Goal: Task Accomplishment & Management: Use online tool/utility

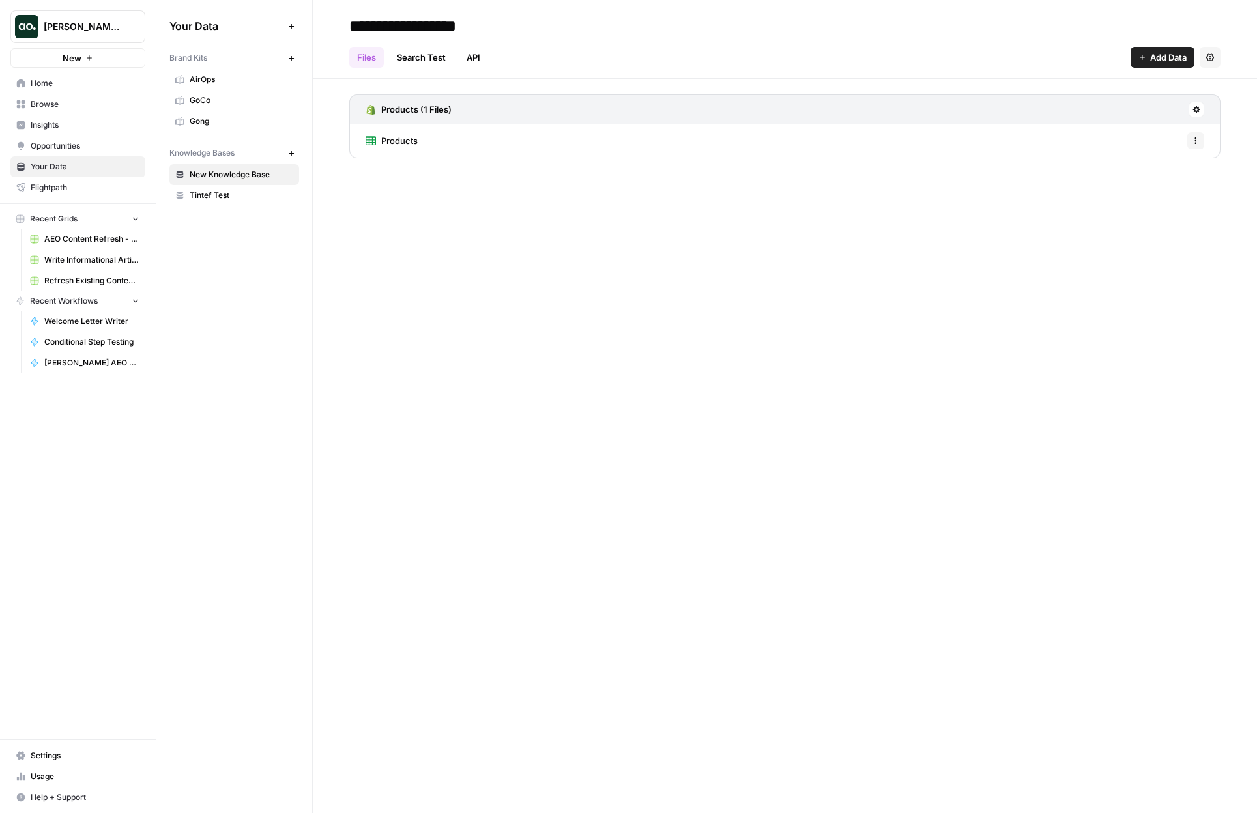
click at [70, 97] on link "Browse" at bounding box center [77, 104] width 135 height 21
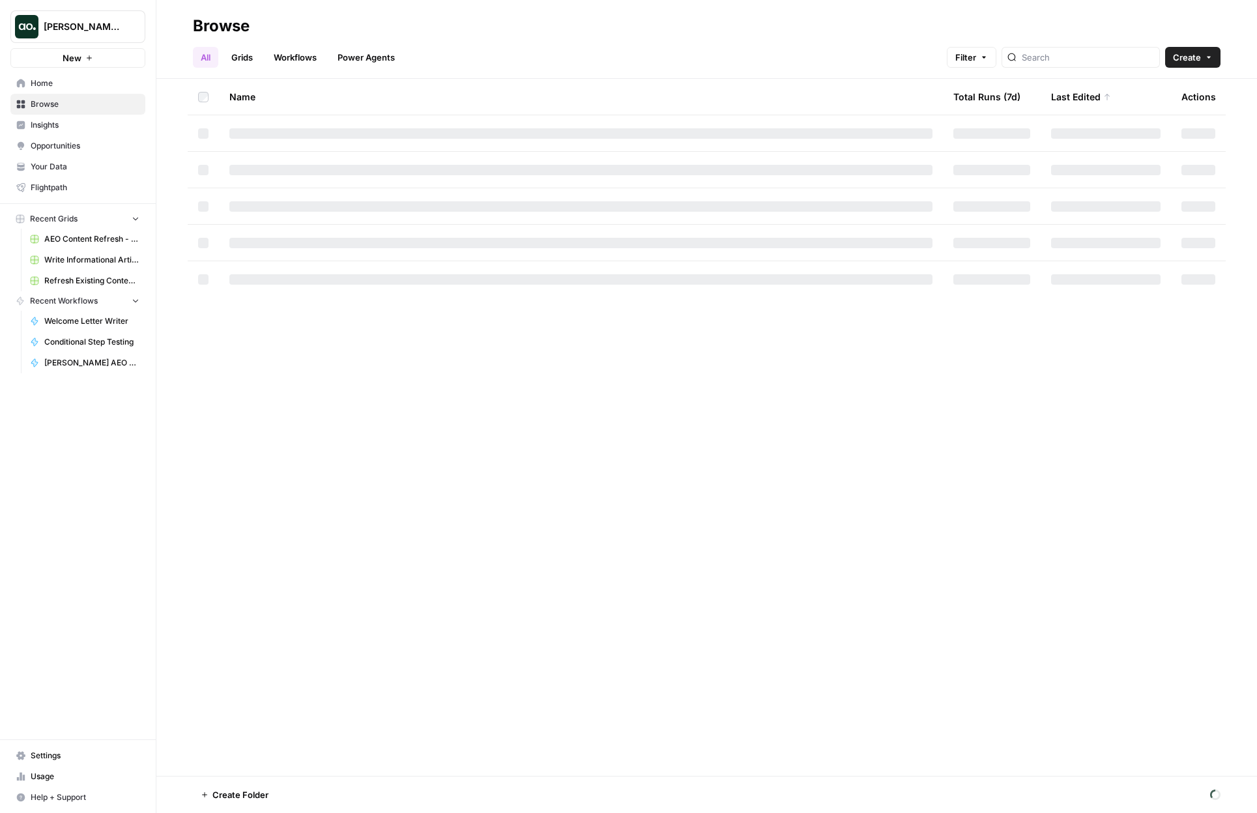
click at [359, 71] on header "Browse All Grids Workflows Power Agents Filter Create" at bounding box center [706, 39] width 1101 height 79
click at [355, 54] on link "Power Agents" at bounding box center [366, 57] width 73 height 21
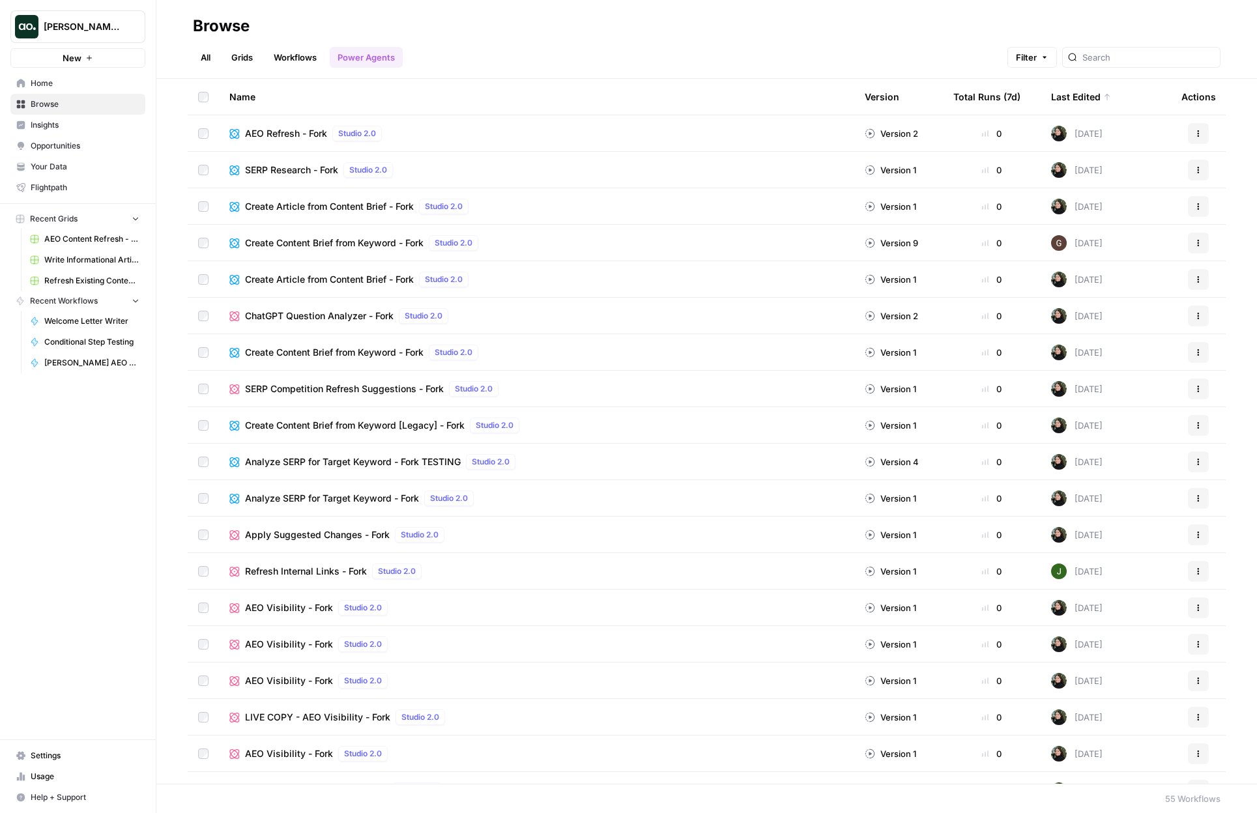
click at [77, 50] on button "New" at bounding box center [77, 58] width 135 height 20
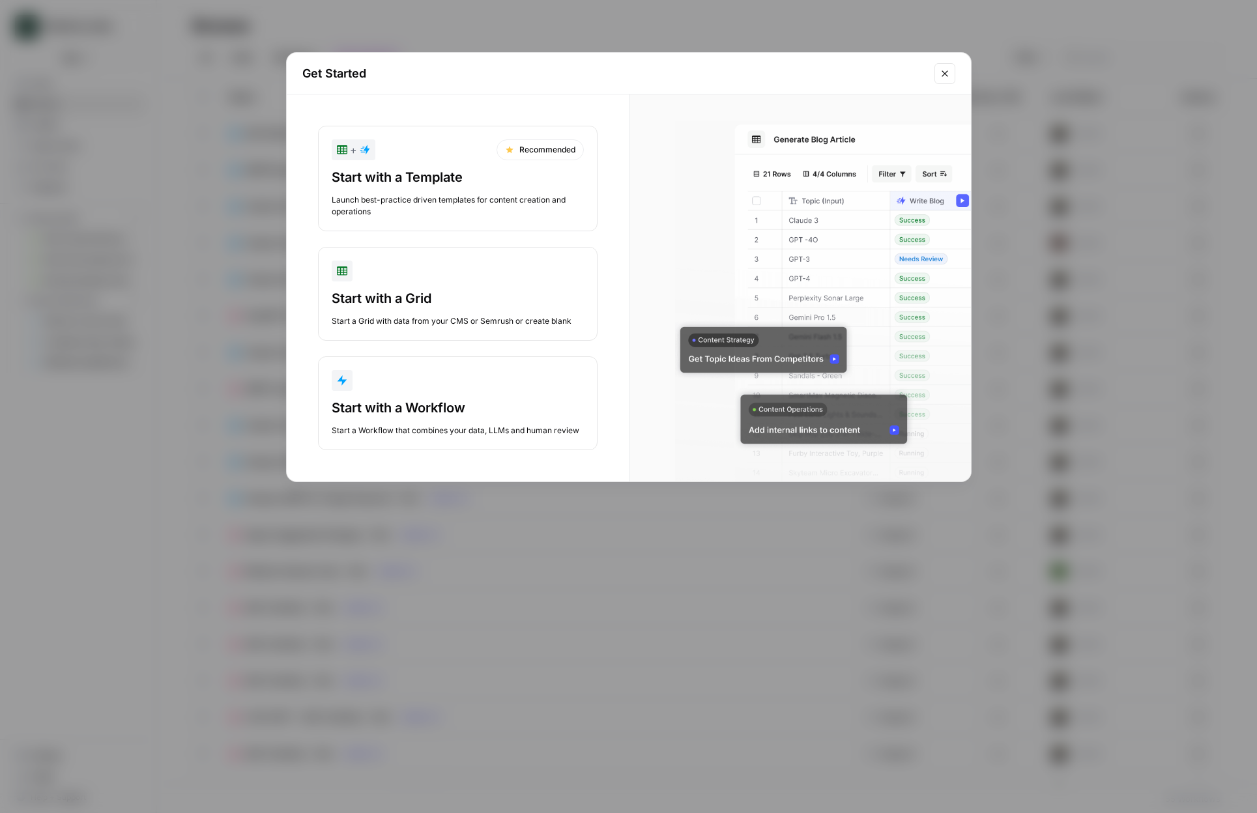
click at [366, 179] on div "Start with a Template" at bounding box center [458, 177] width 252 height 18
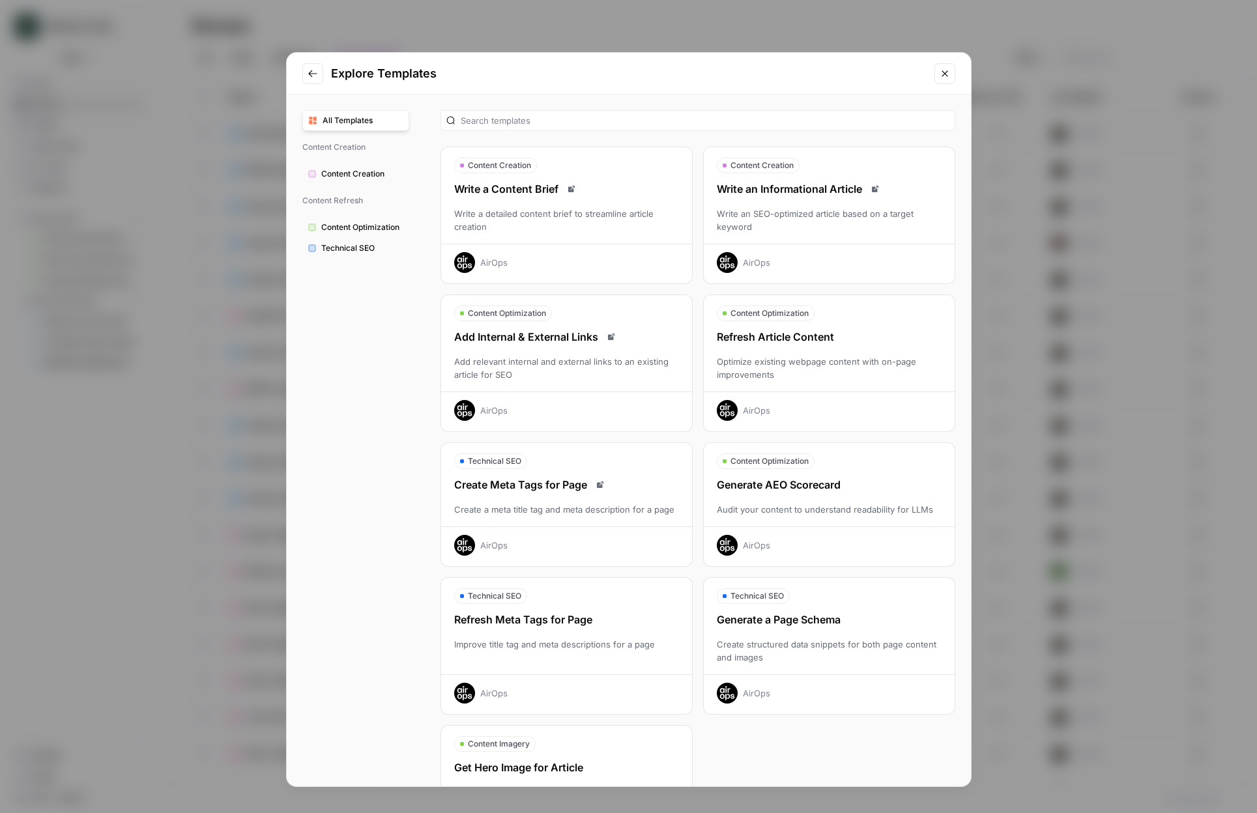
click at [548, 208] on div "Write a detailed content brief to streamline article creation" at bounding box center [566, 220] width 251 height 26
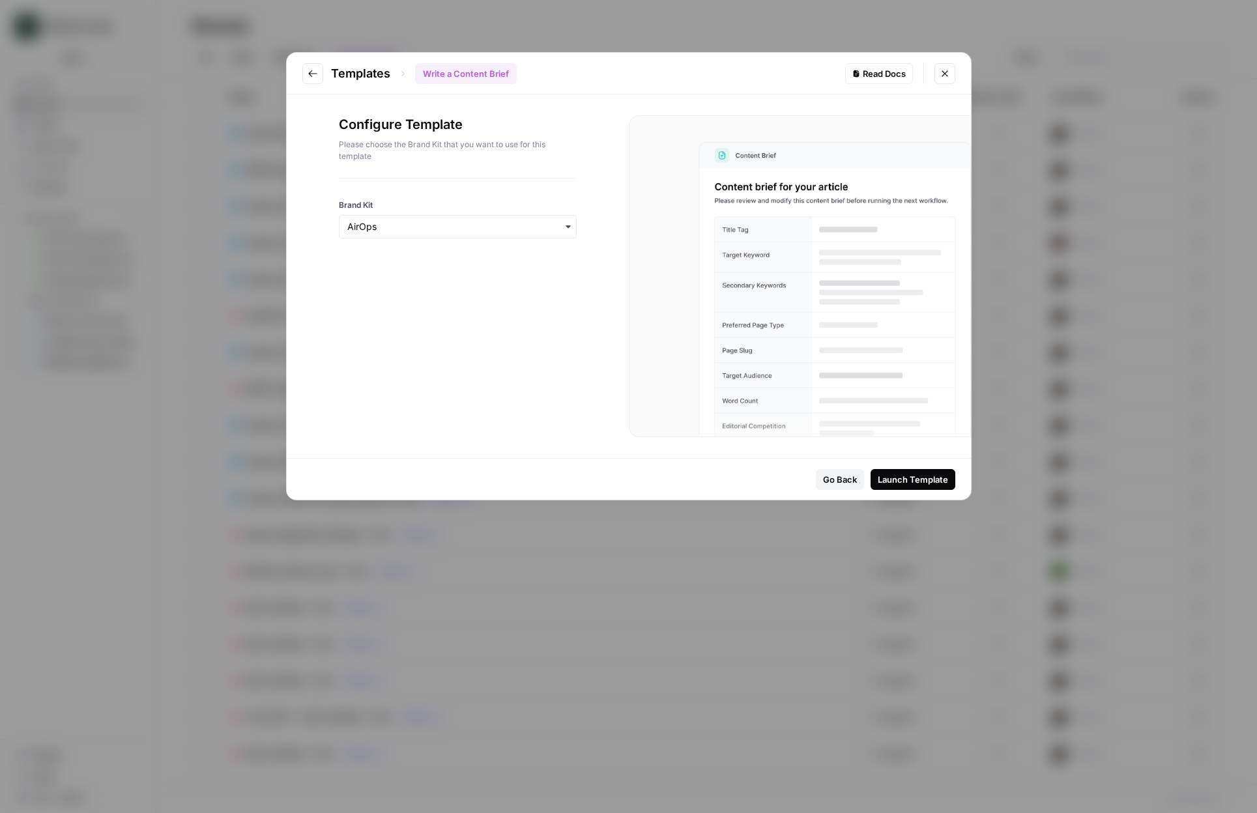
click at [909, 492] on div "Go Back Launch Template" at bounding box center [629, 479] width 684 height 41
click at [903, 473] on div "Launch Template" at bounding box center [913, 479] width 70 height 13
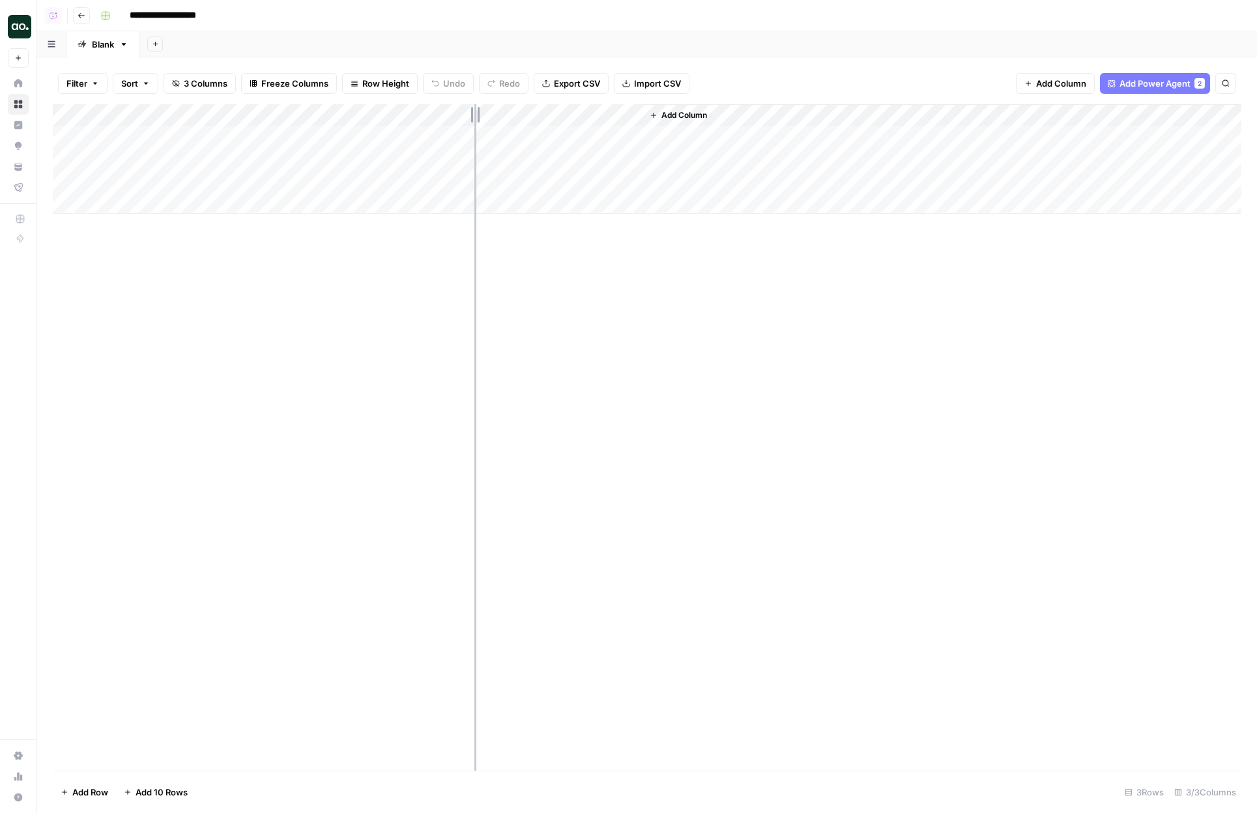
drag, startPoint x: 458, startPoint y: 117, endPoint x: 475, endPoint y: 117, distance: 16.3
click at [475, 117] on div "Add Column" at bounding box center [647, 159] width 1189 height 110
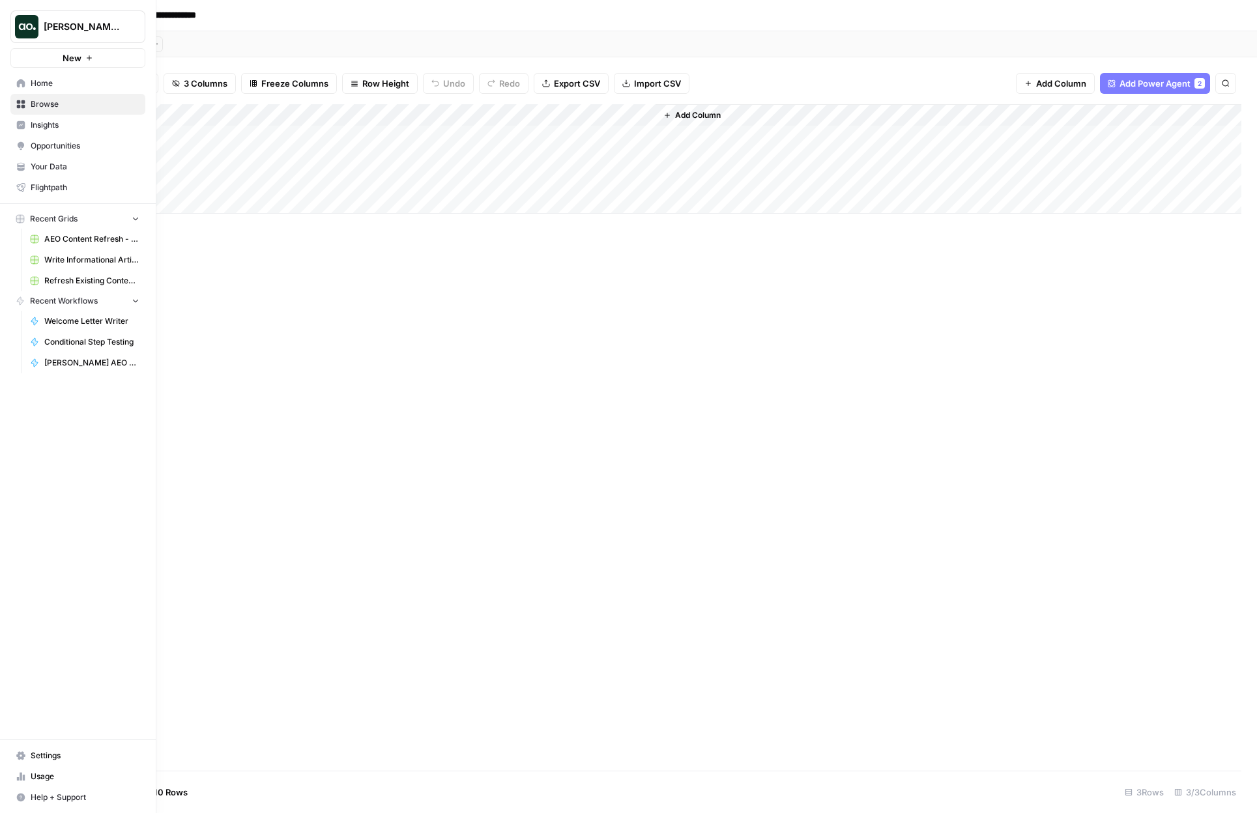
click at [53, 102] on span "Browse" at bounding box center [85, 104] width 109 height 12
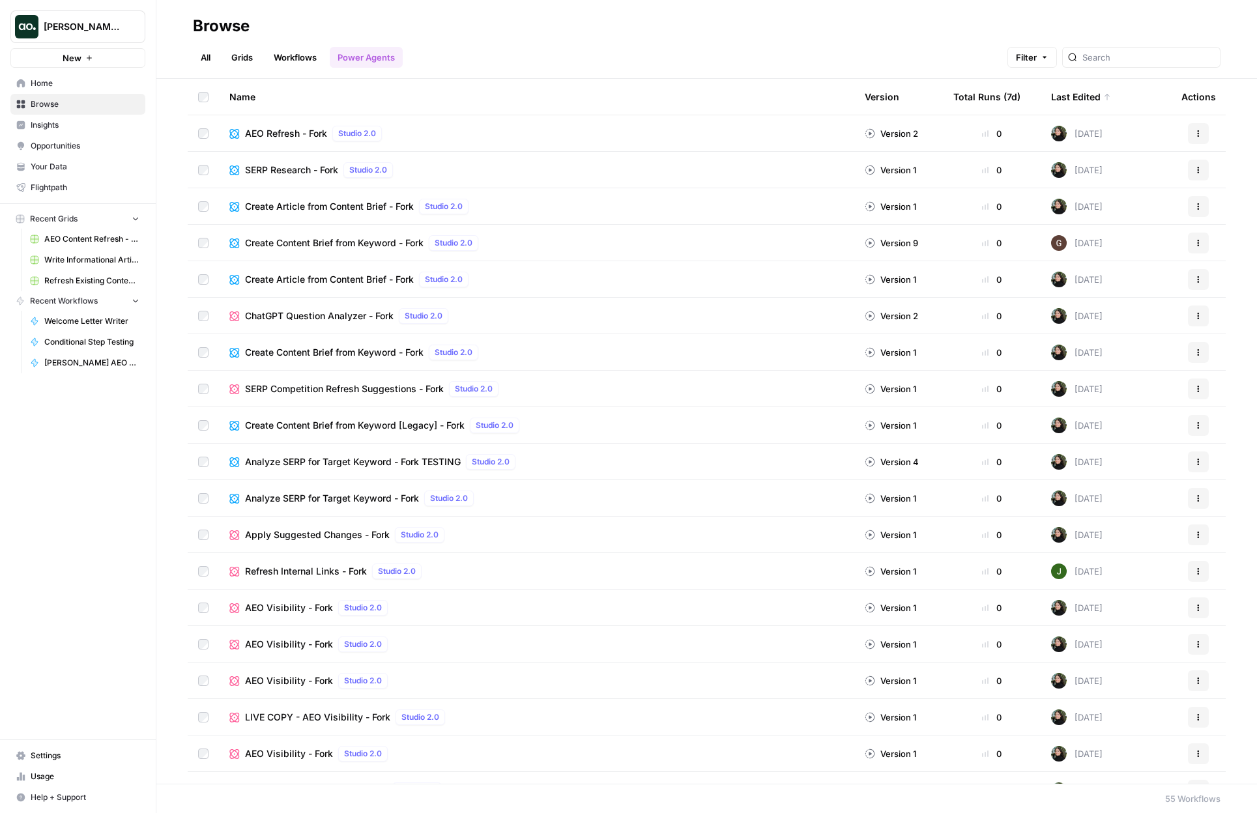
click at [236, 61] on link "Grids" at bounding box center [242, 57] width 37 height 21
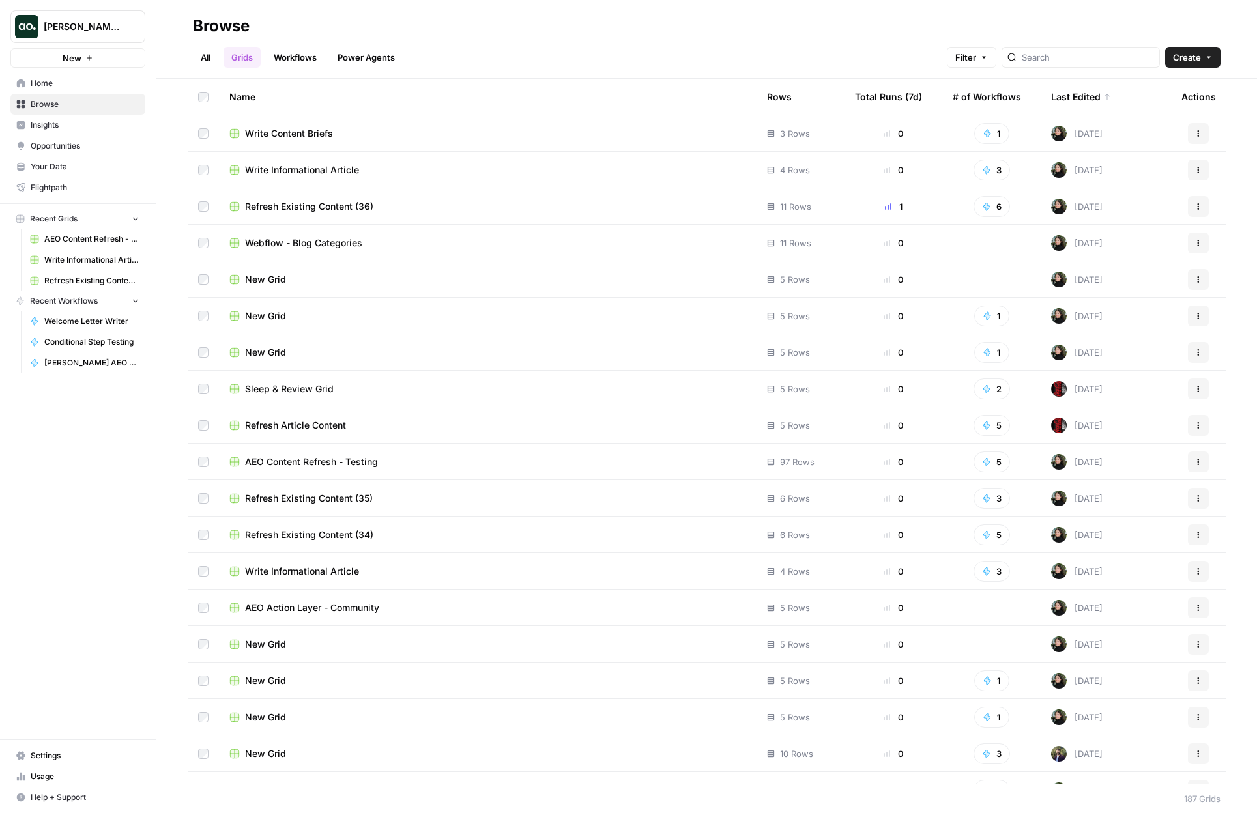
click at [282, 126] on td "Write Content Briefs" at bounding box center [488, 133] width 538 height 36
click at [277, 125] on td "Write Content Briefs" at bounding box center [488, 133] width 538 height 36
click at [276, 132] on span "Write Content Briefs" at bounding box center [289, 133] width 88 height 13
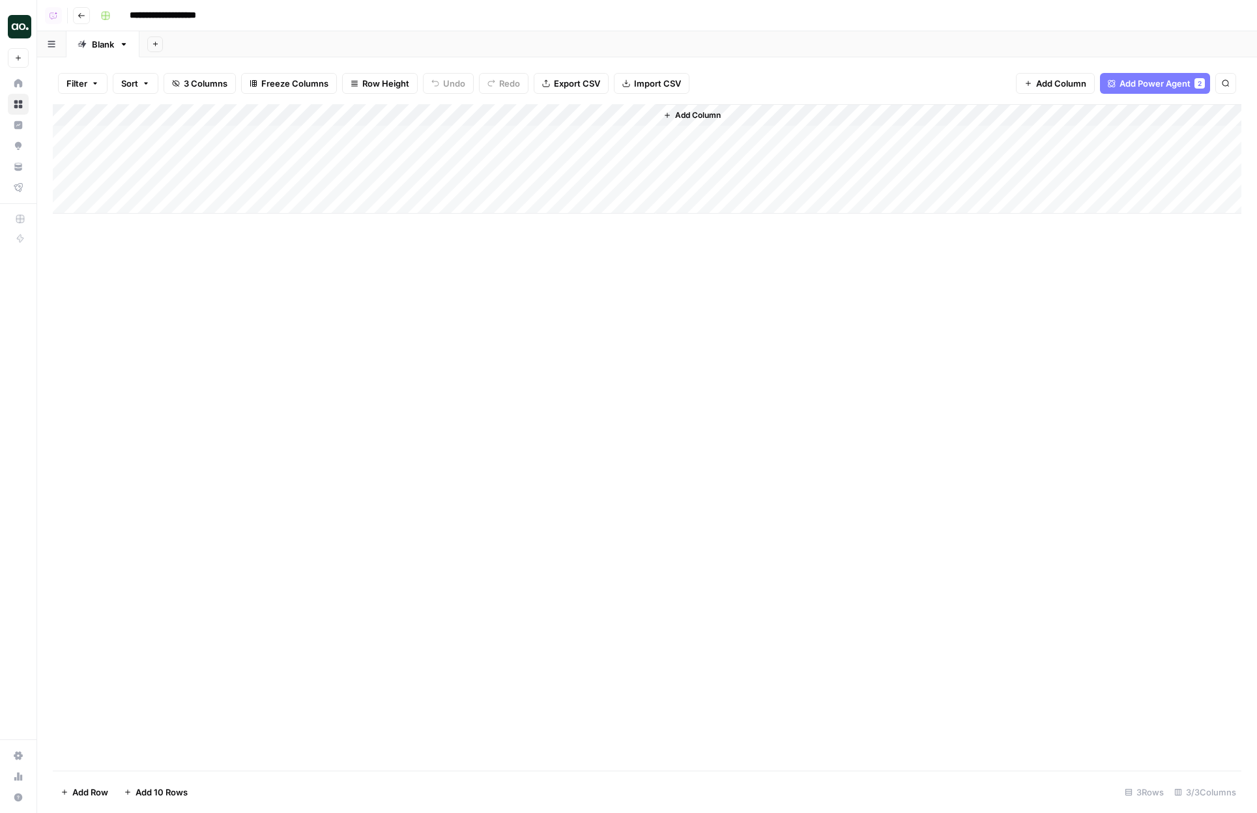
click at [1131, 80] on span "Add Power Agent" at bounding box center [1155, 83] width 71 height 13
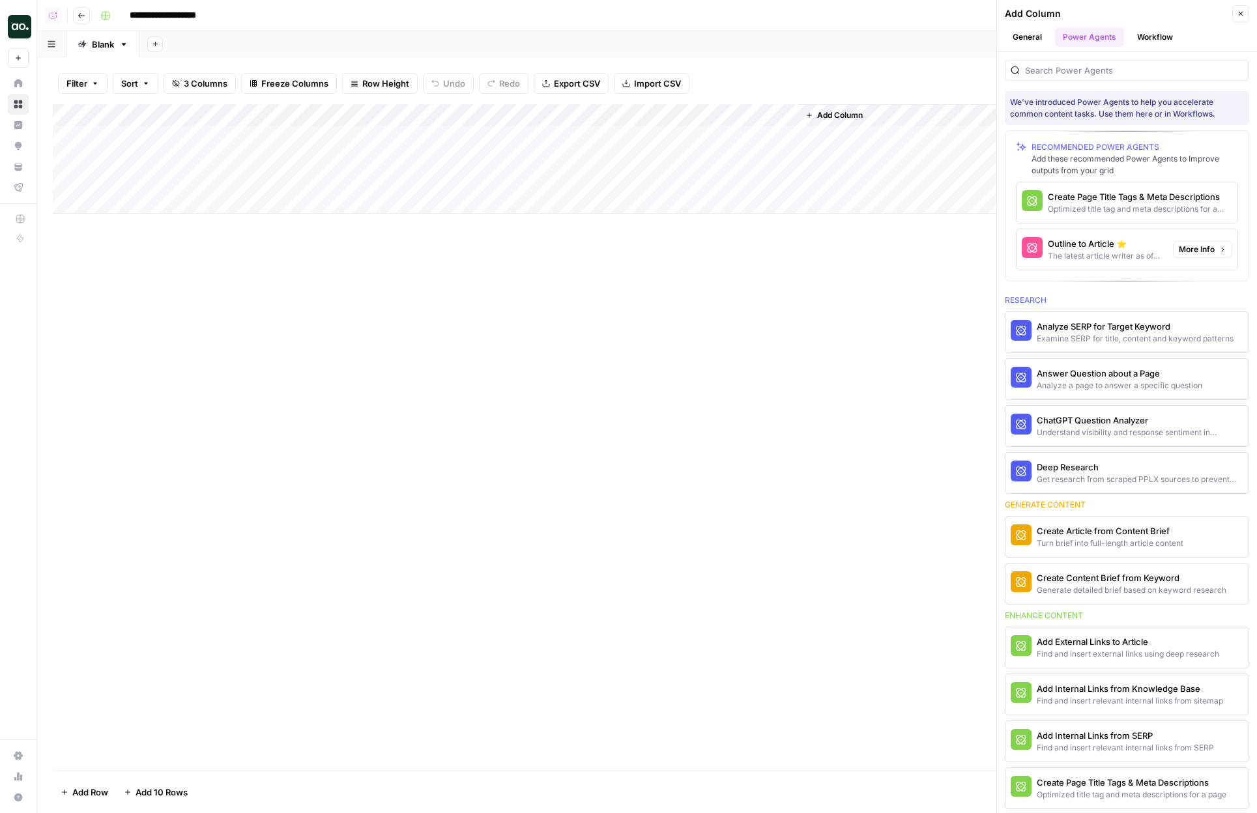
click at [1109, 241] on div "Outline to Article ⭐️" at bounding box center [1105, 243] width 115 height 13
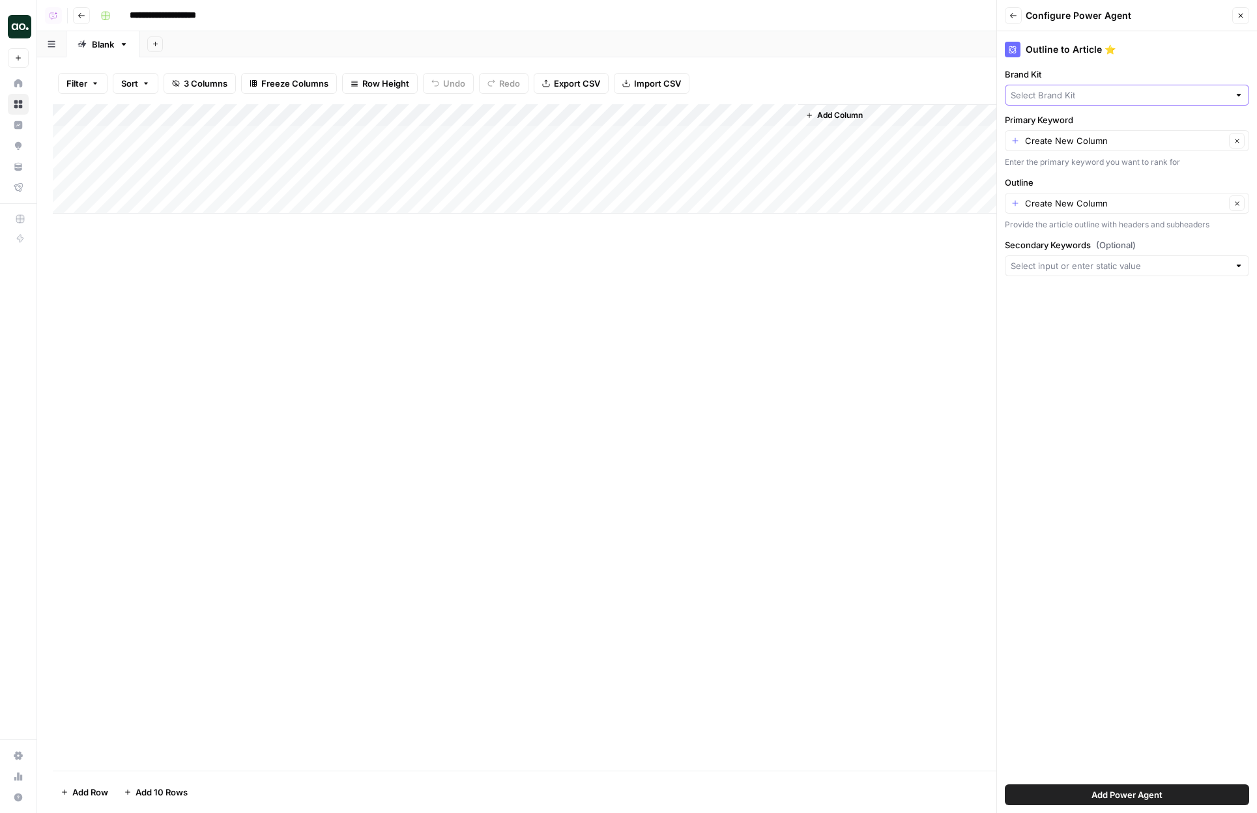
click at [1089, 98] on input "Brand Kit" at bounding box center [1120, 95] width 218 height 13
click at [1068, 133] on button "AirOps" at bounding box center [1127, 126] width 233 height 18
type input "AirOps"
click at [1119, 801] on span "Add Power Agent" at bounding box center [1127, 795] width 71 height 13
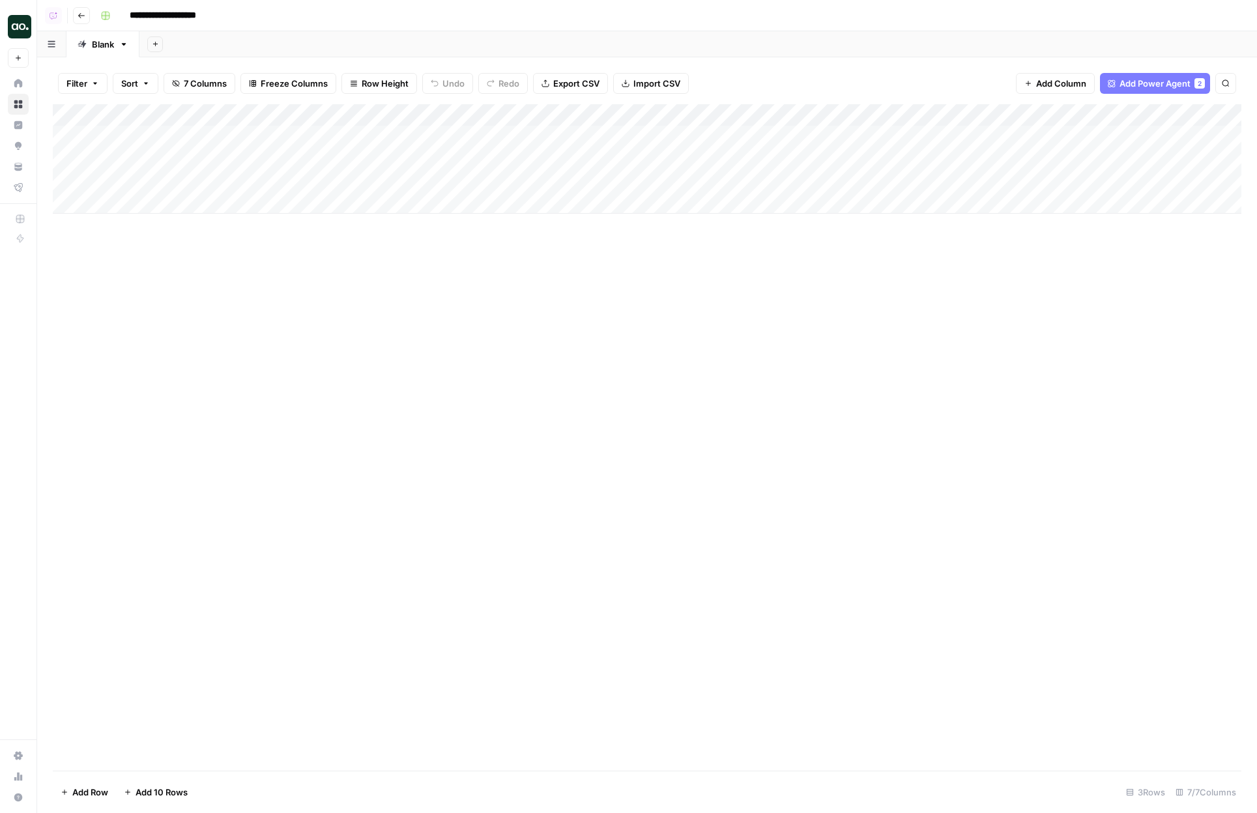
scroll to position [0, 30]
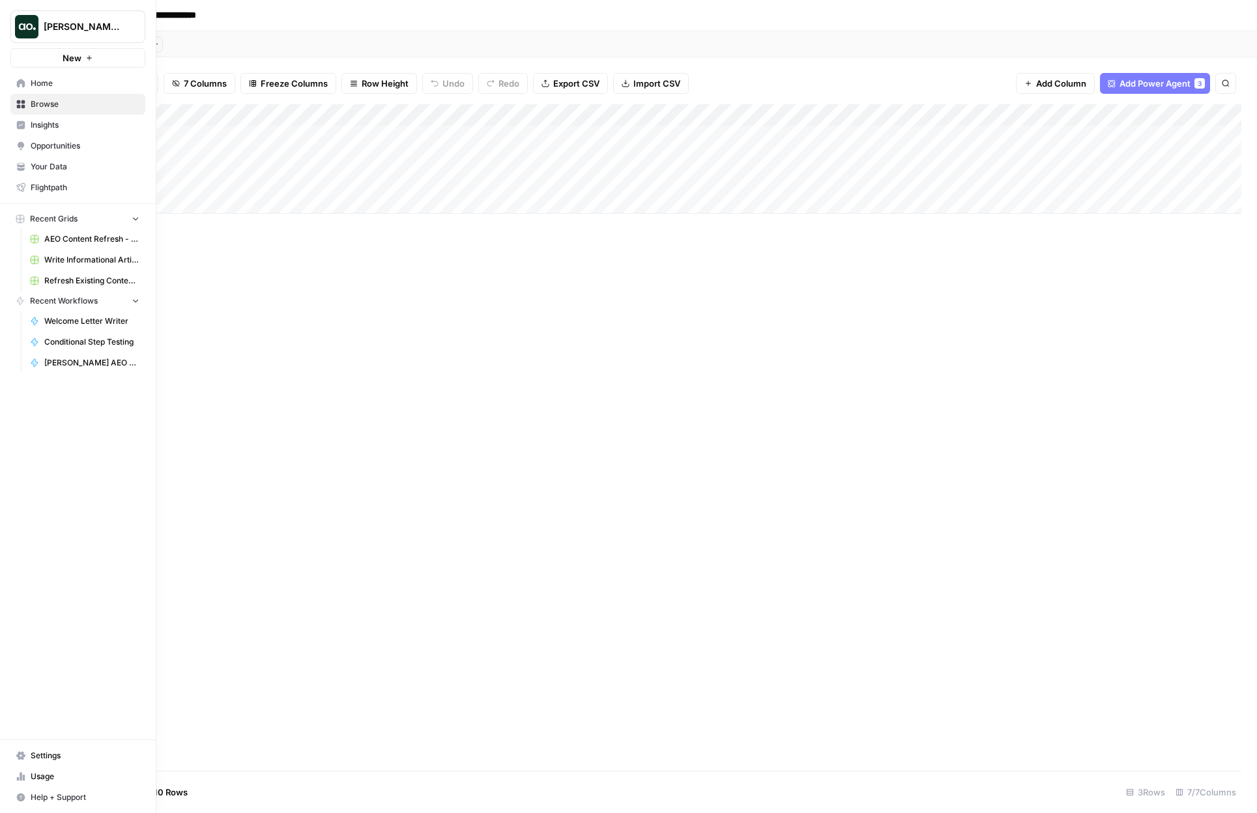
click at [48, 109] on span "Browse" at bounding box center [85, 104] width 109 height 12
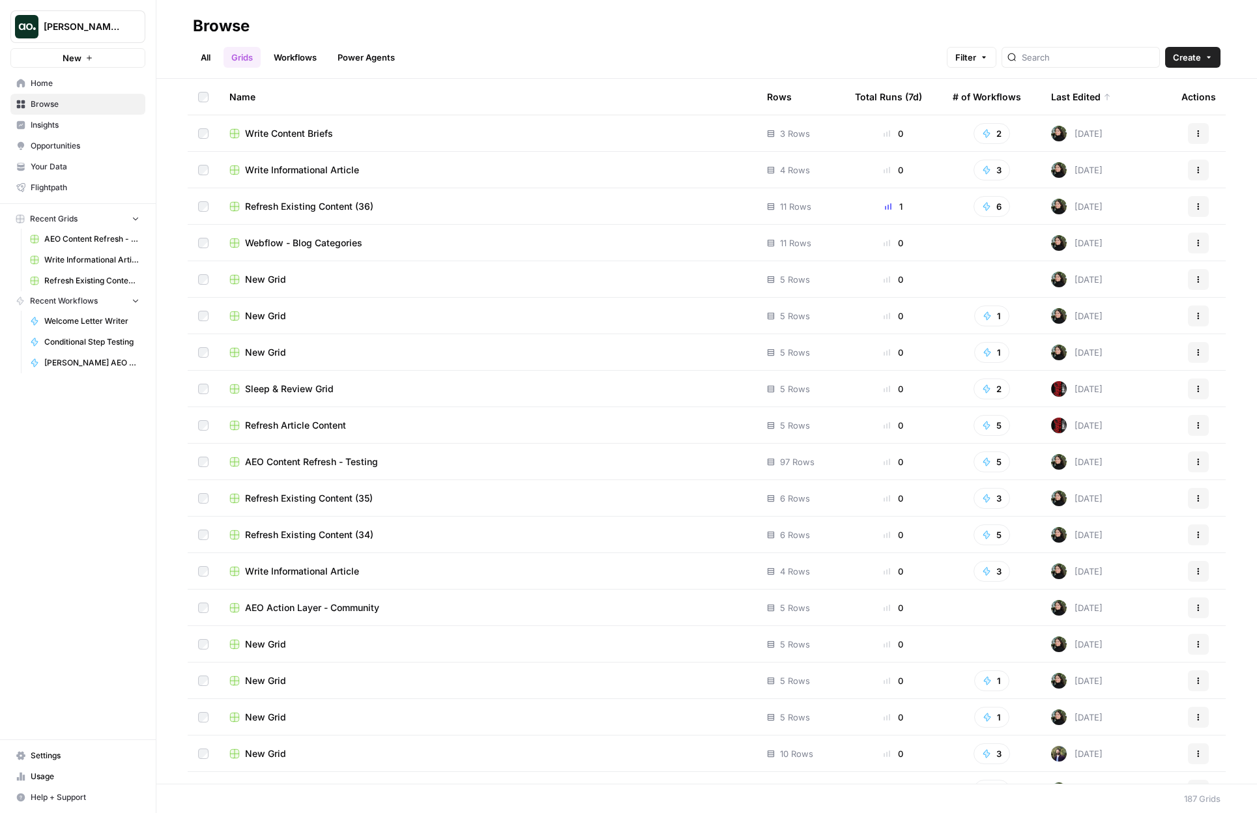
click at [360, 64] on link "Power Agents" at bounding box center [366, 57] width 73 height 21
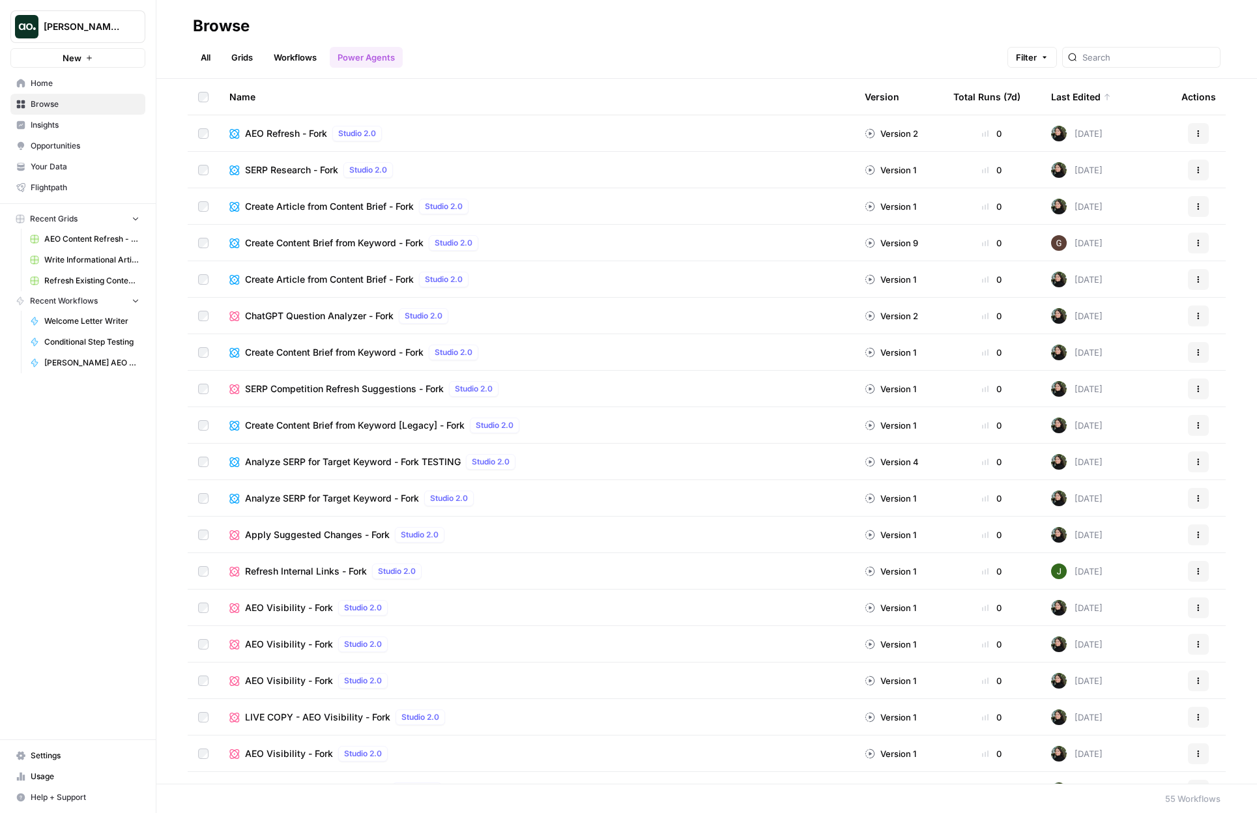
click at [235, 57] on link "Grids" at bounding box center [242, 57] width 37 height 21
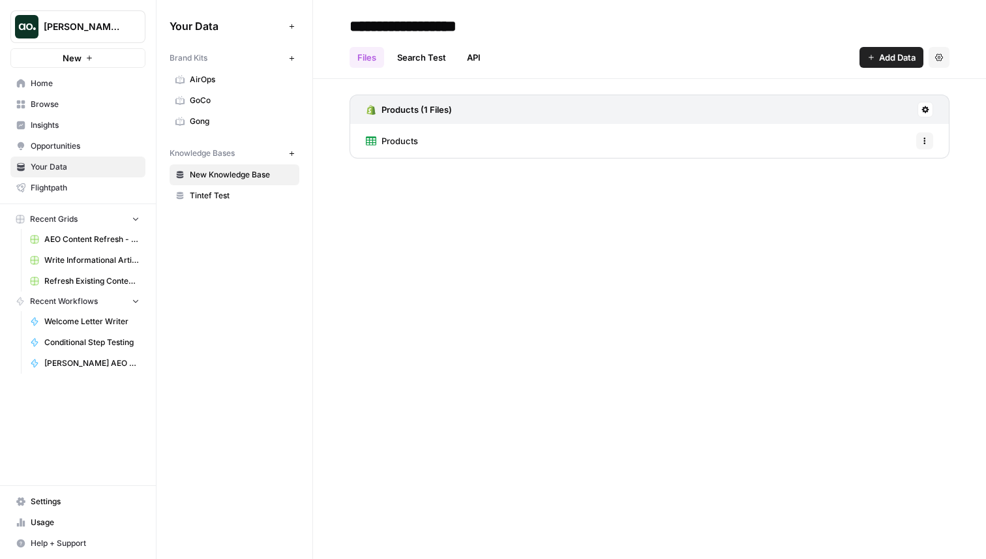
click at [62, 85] on span "Home" at bounding box center [85, 84] width 109 height 12
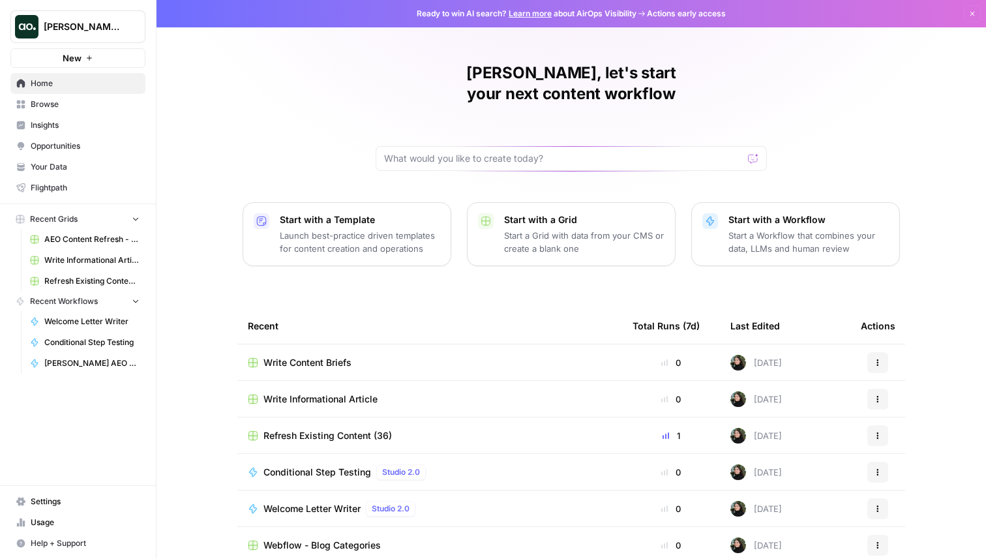
scroll to position [41, 0]
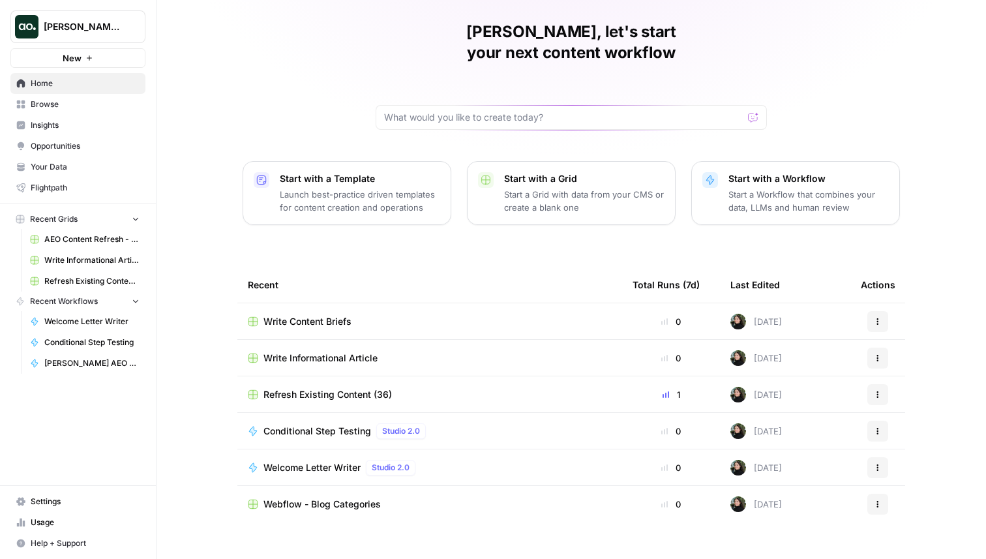
click at [321, 315] on span "Write Content Briefs" at bounding box center [307, 321] width 88 height 13
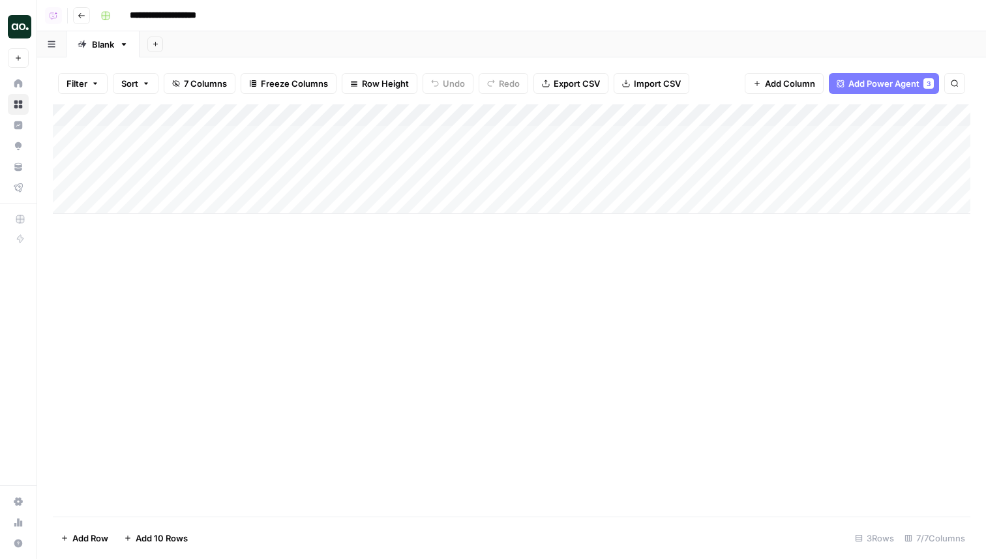
click at [366, 136] on div "Add Column" at bounding box center [511, 159] width 917 height 110
click at [86, 11] on button "Go back" at bounding box center [81, 15] width 17 height 17
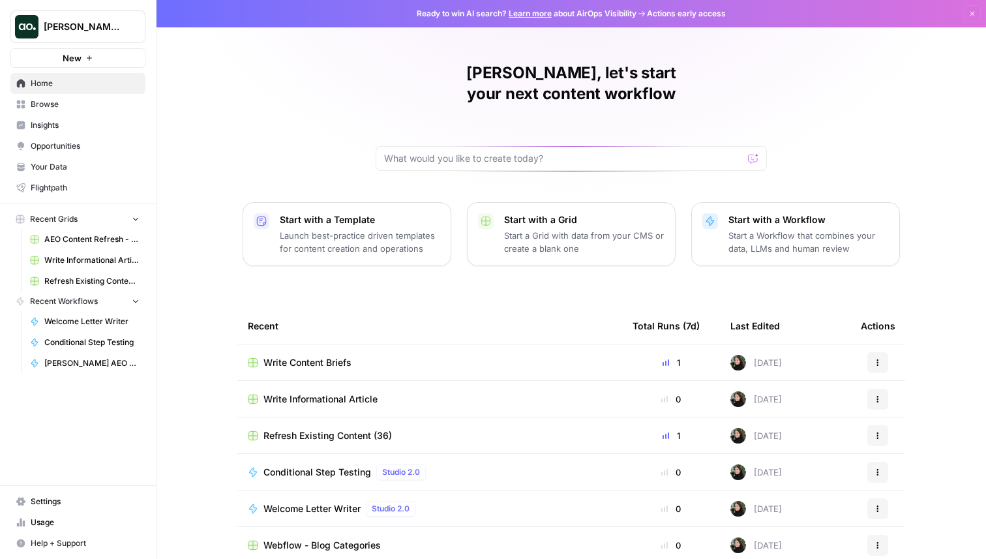
click at [330, 392] on span "Write Informational Article" at bounding box center [320, 398] width 114 height 13
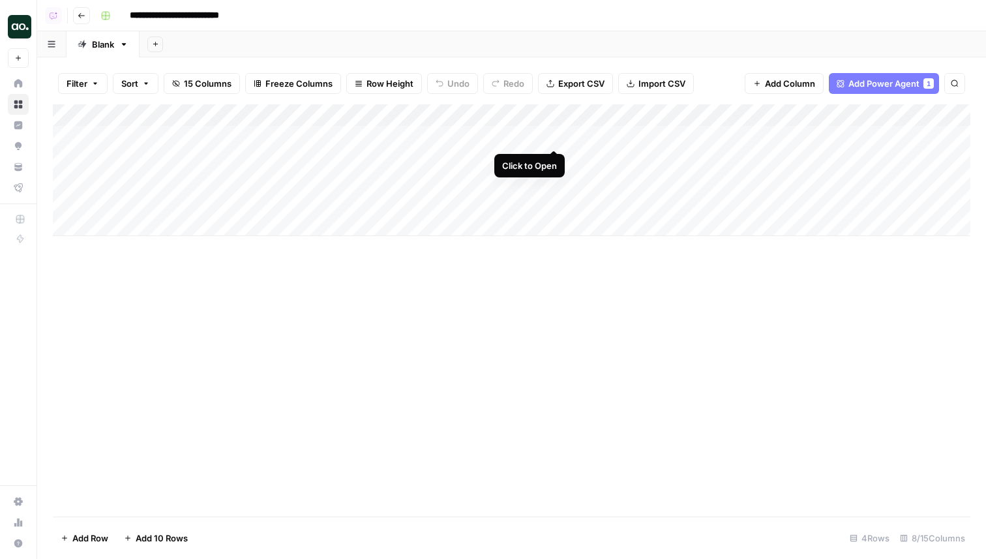
click at [553, 132] on div "Add Column" at bounding box center [511, 170] width 917 height 132
